Goal: Information Seeking & Learning: Compare options

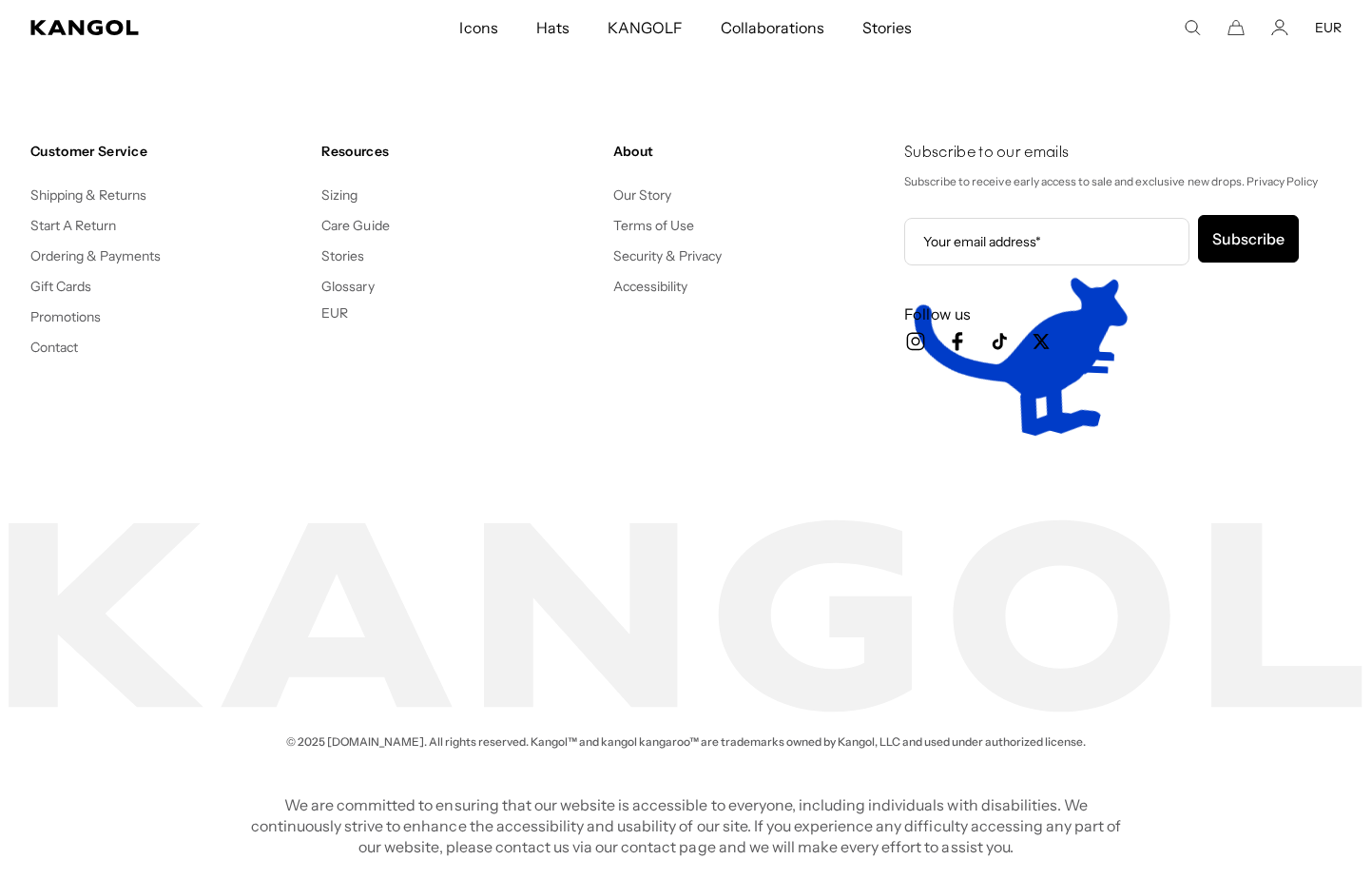
scroll to position [0, 392]
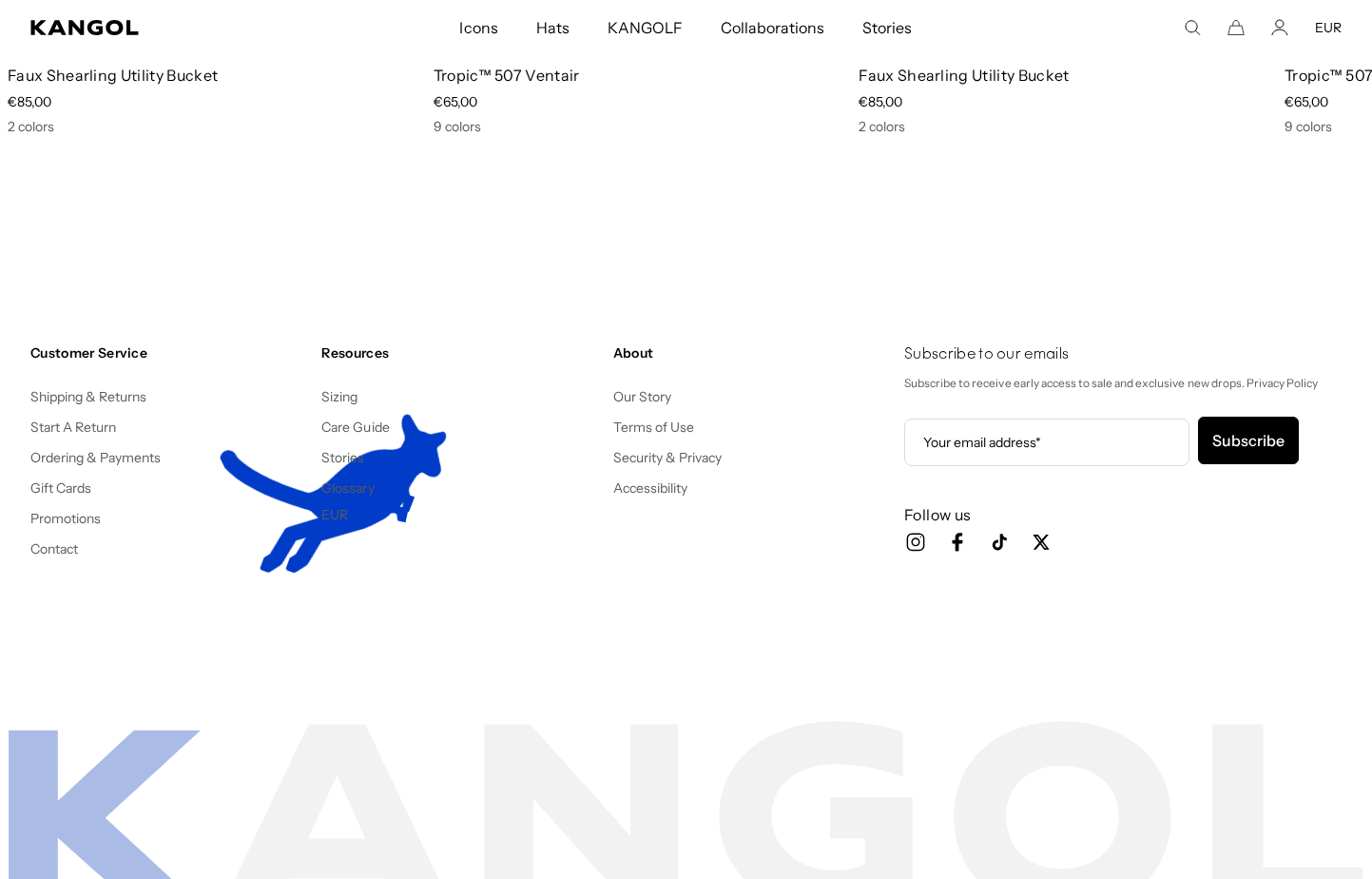
scroll to position [0, 392]
